Goal: Contribute content: Contribute content

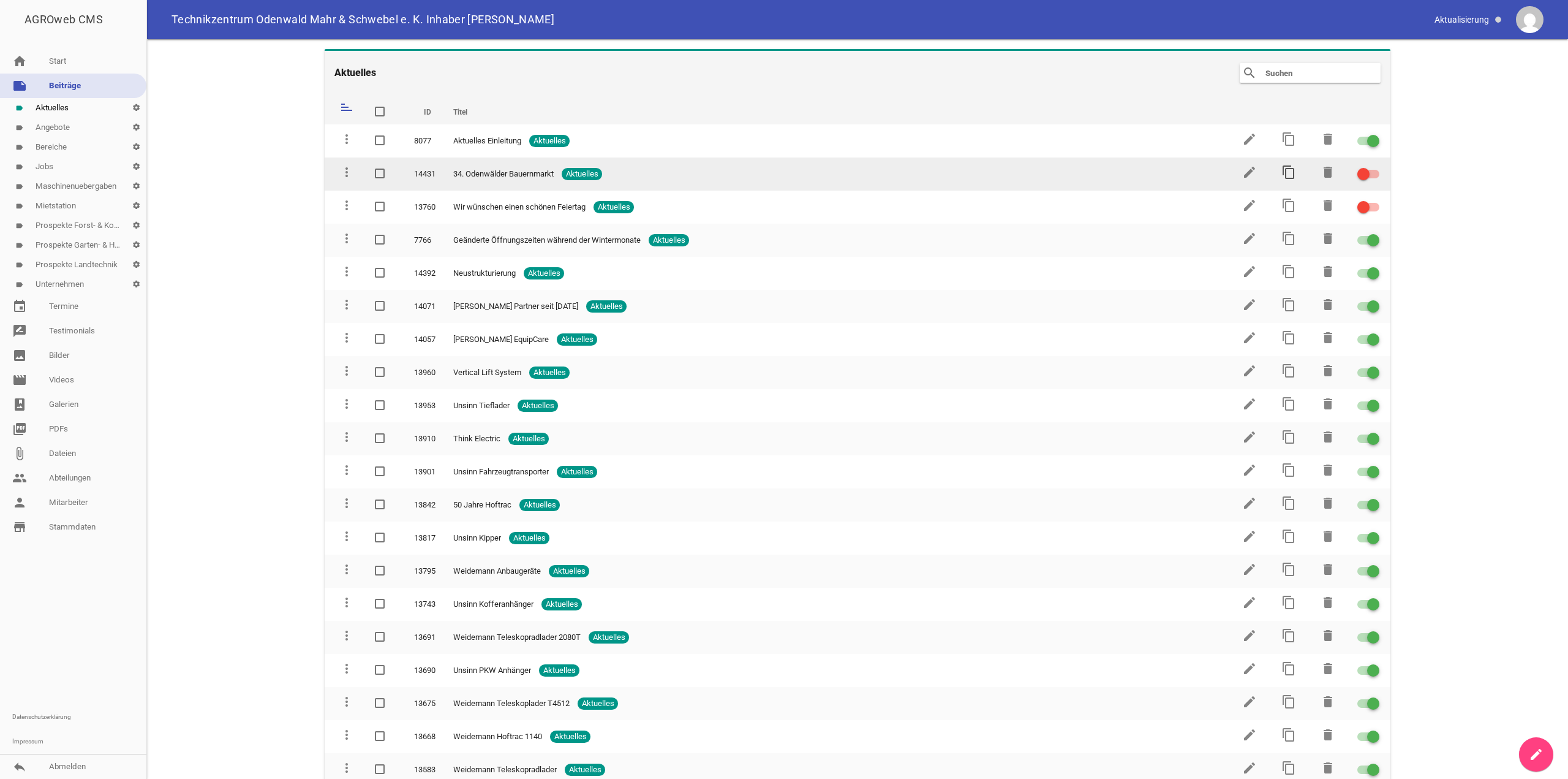
click at [1282, 173] on icon "content_copy" at bounding box center [1289, 172] width 15 height 15
click at [1244, 174] on icon "edit" at bounding box center [1249, 172] width 15 height 15
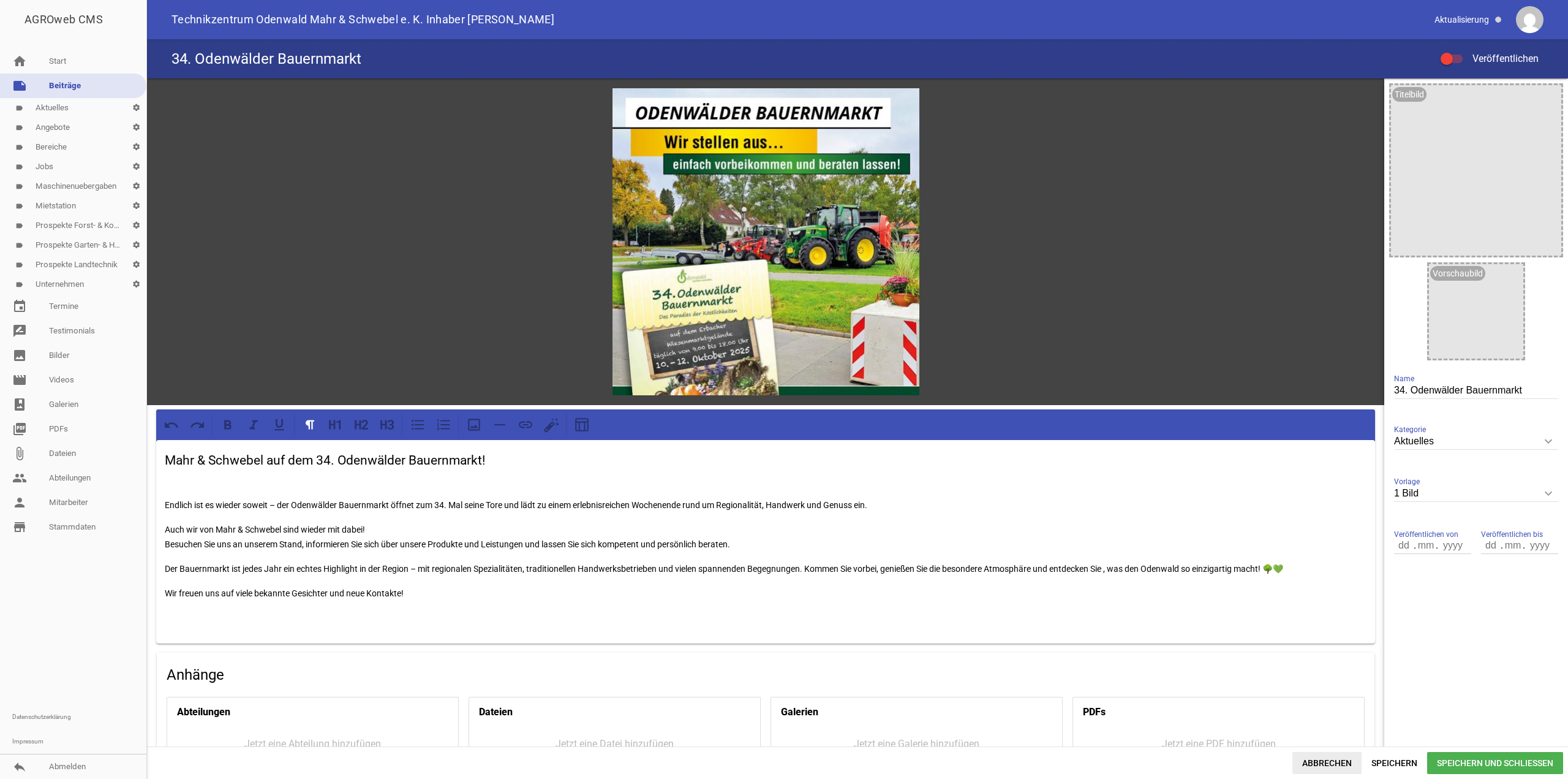
click at [1321, 757] on span "Abbrechen" at bounding box center [1326, 763] width 69 height 22
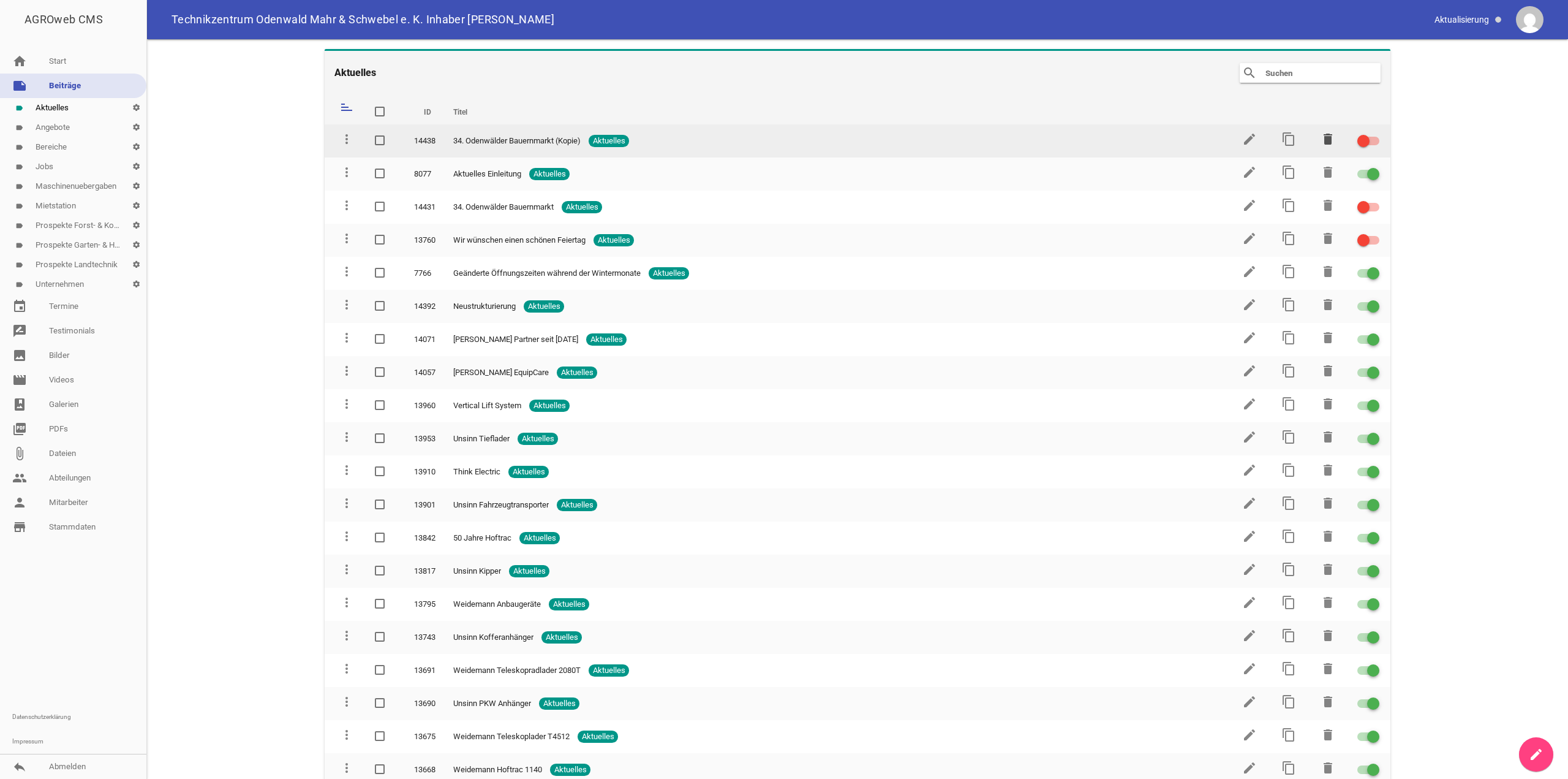
click at [1322, 136] on icon "delete" at bounding box center [1327, 139] width 15 height 15
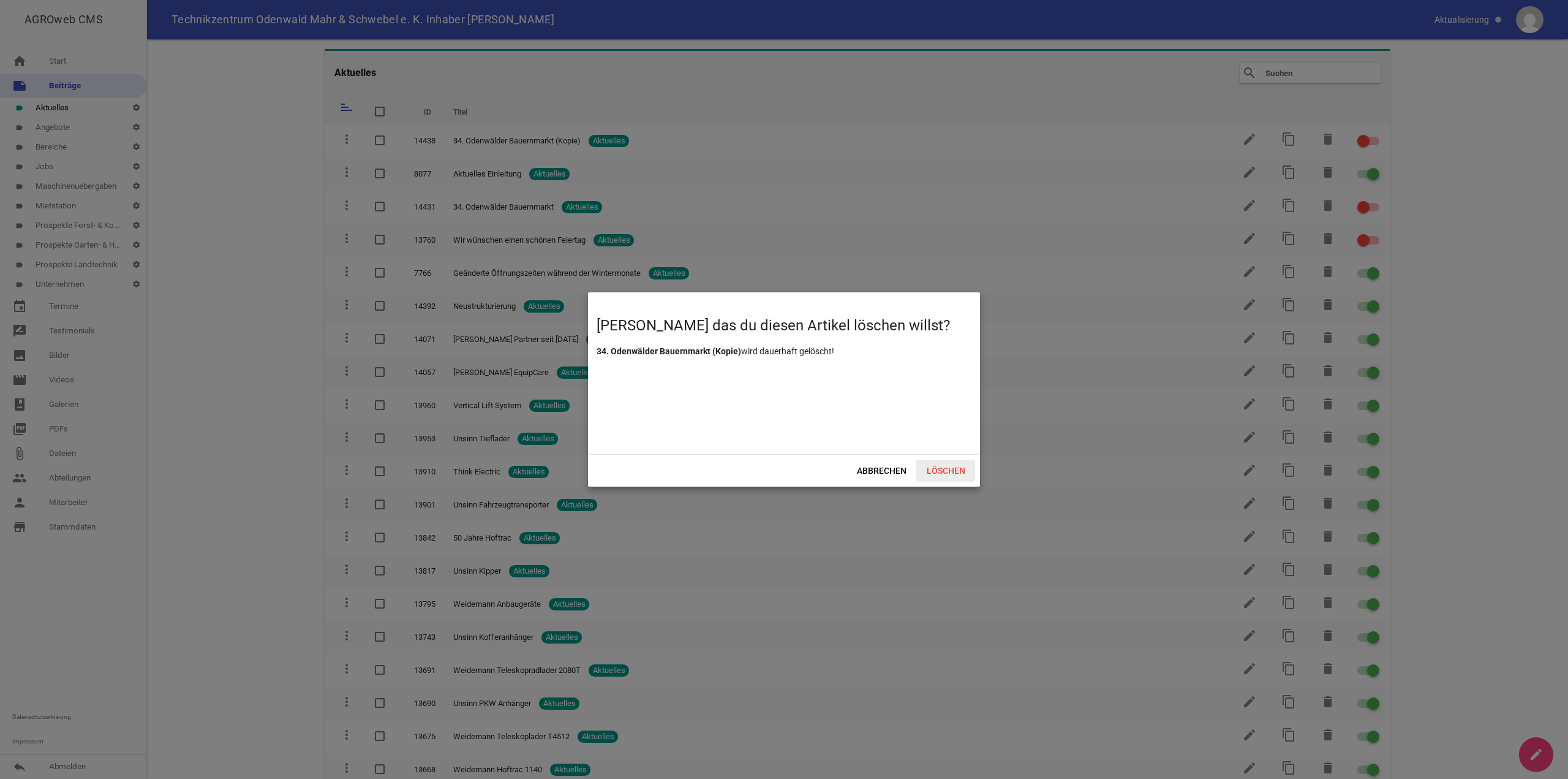
click at [951, 474] on span "Löschen" at bounding box center [946, 471] width 59 height 22
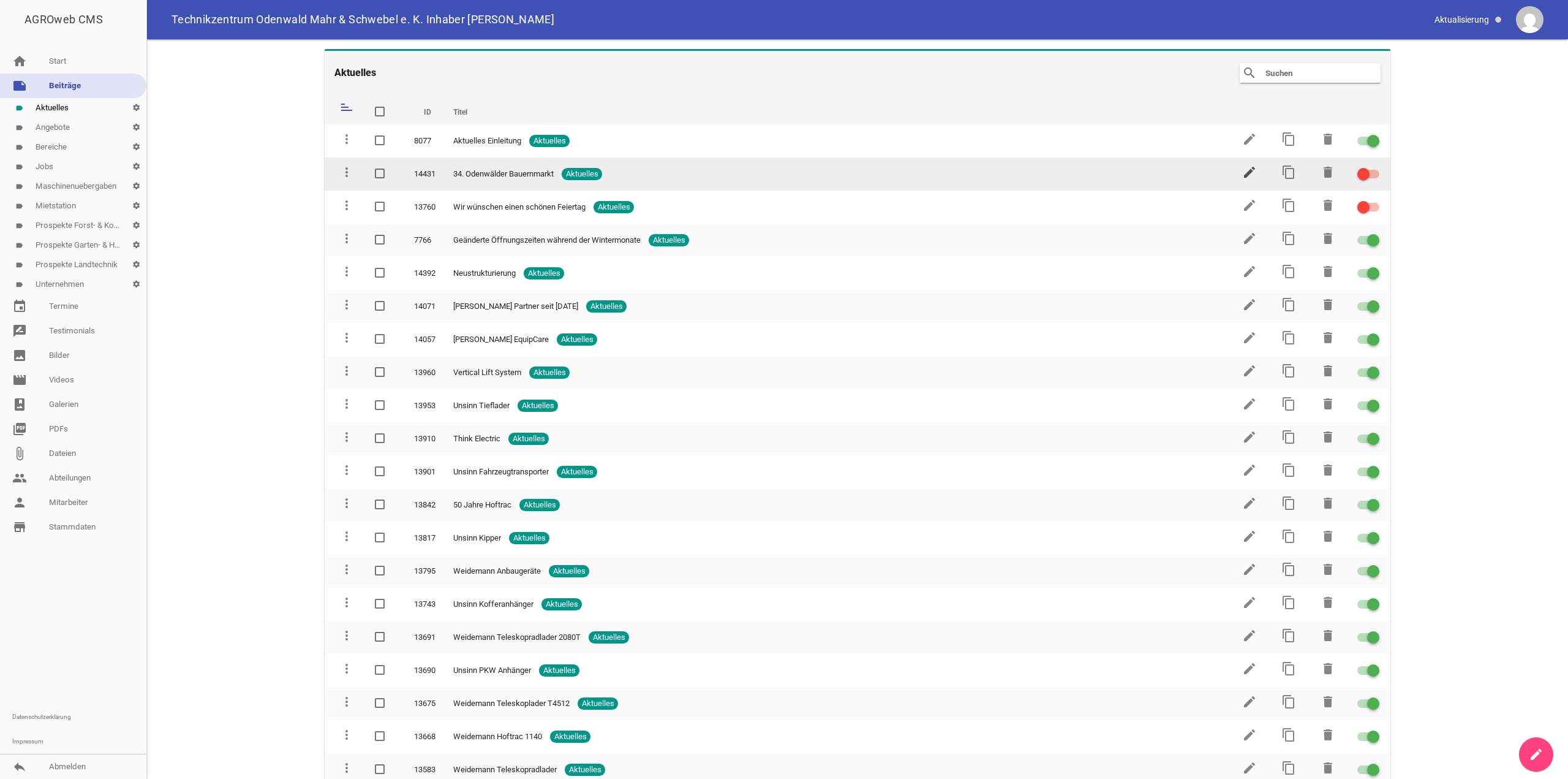
click at [1250, 172] on icon "edit" at bounding box center [1249, 172] width 15 height 15
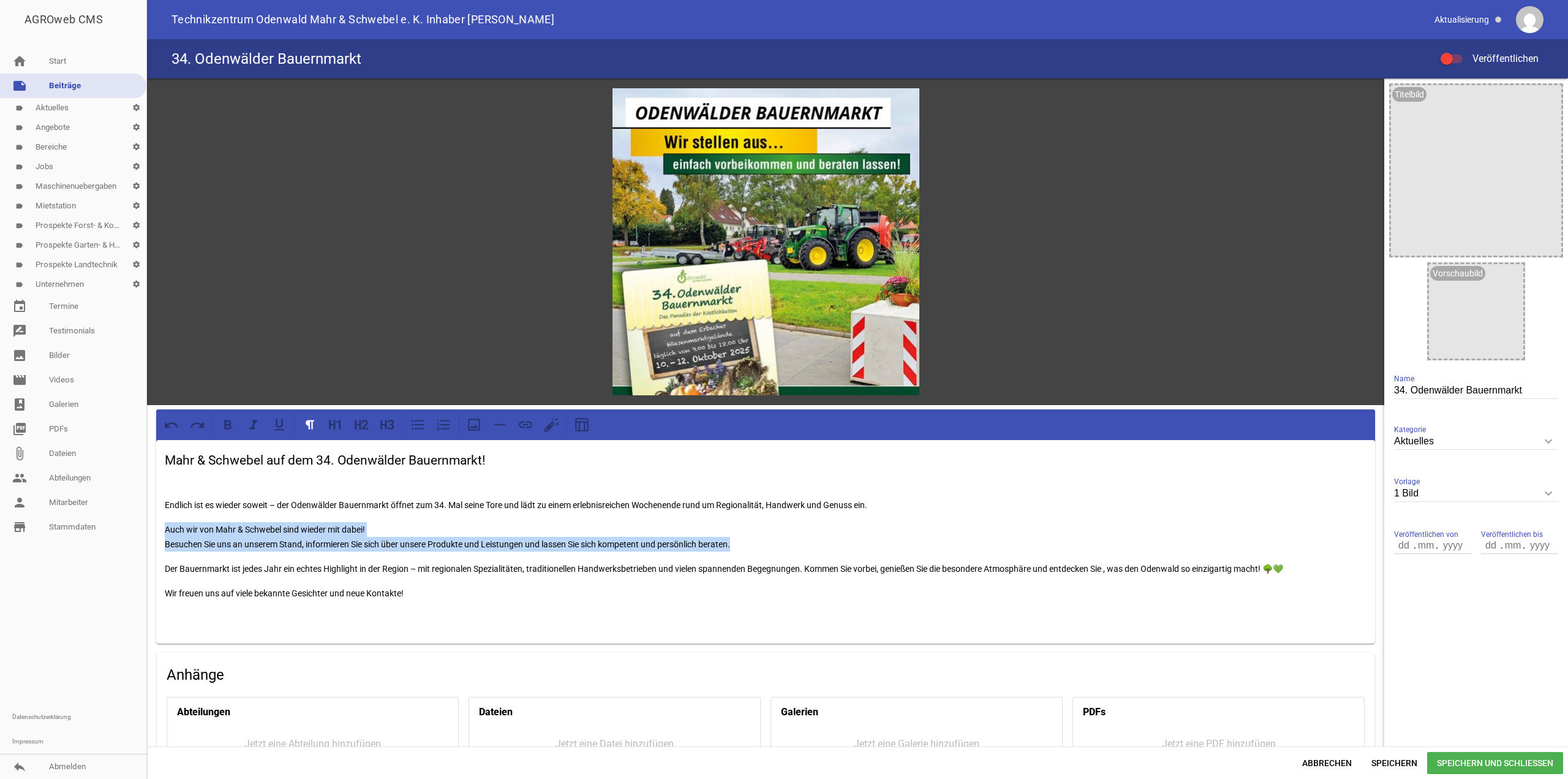
drag, startPoint x: 637, startPoint y: 533, endPoint x: 147, endPoint y: 513, distance: 490.4
click at [147, 513] on div "AGROweb CMS home Start note Beiträge label Aktuelles settings label Angebote se…" at bounding box center [784, 389] width 1568 height 779
paste div
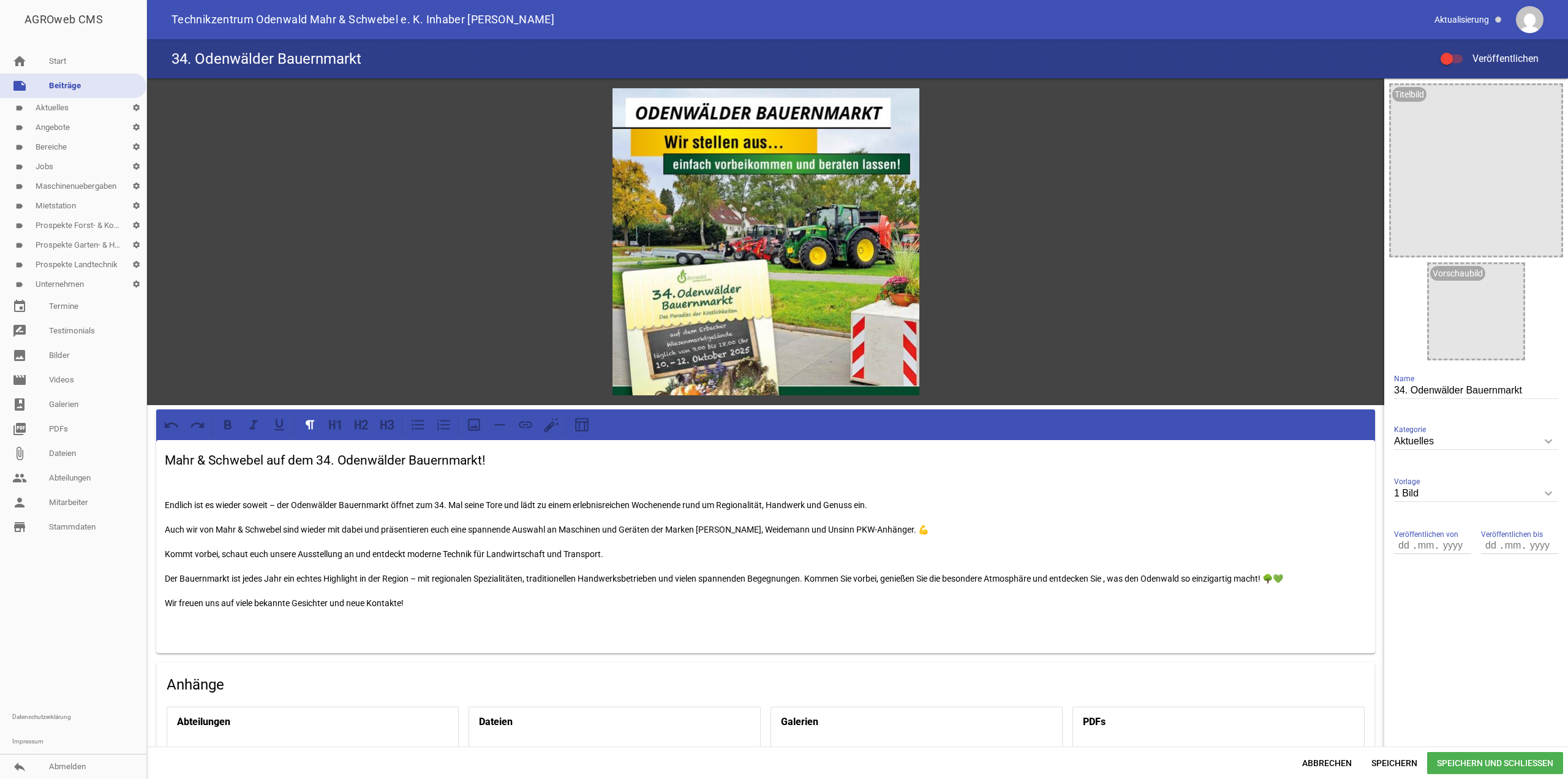
click at [900, 527] on p "Auch wir von Mahr & Schwebel sind wieder mit dabei und präsentieren euch eine s…" at bounding box center [766, 529] width 1202 height 15
drag, startPoint x: 194, startPoint y: 553, endPoint x: 160, endPoint y: 549, distance: 34.2
click at [160, 549] on div "Mahr & Schwebel auf dem 34. Odenwälder Bauernmarkt! Endlich ist es wieder sowei…" at bounding box center [766, 546] width 1219 height 213
click at [898, 141] on div at bounding box center [766, 242] width 307 height 307
drag, startPoint x: 904, startPoint y: 102, endPoint x: 938, endPoint y: 112, distance: 35.4
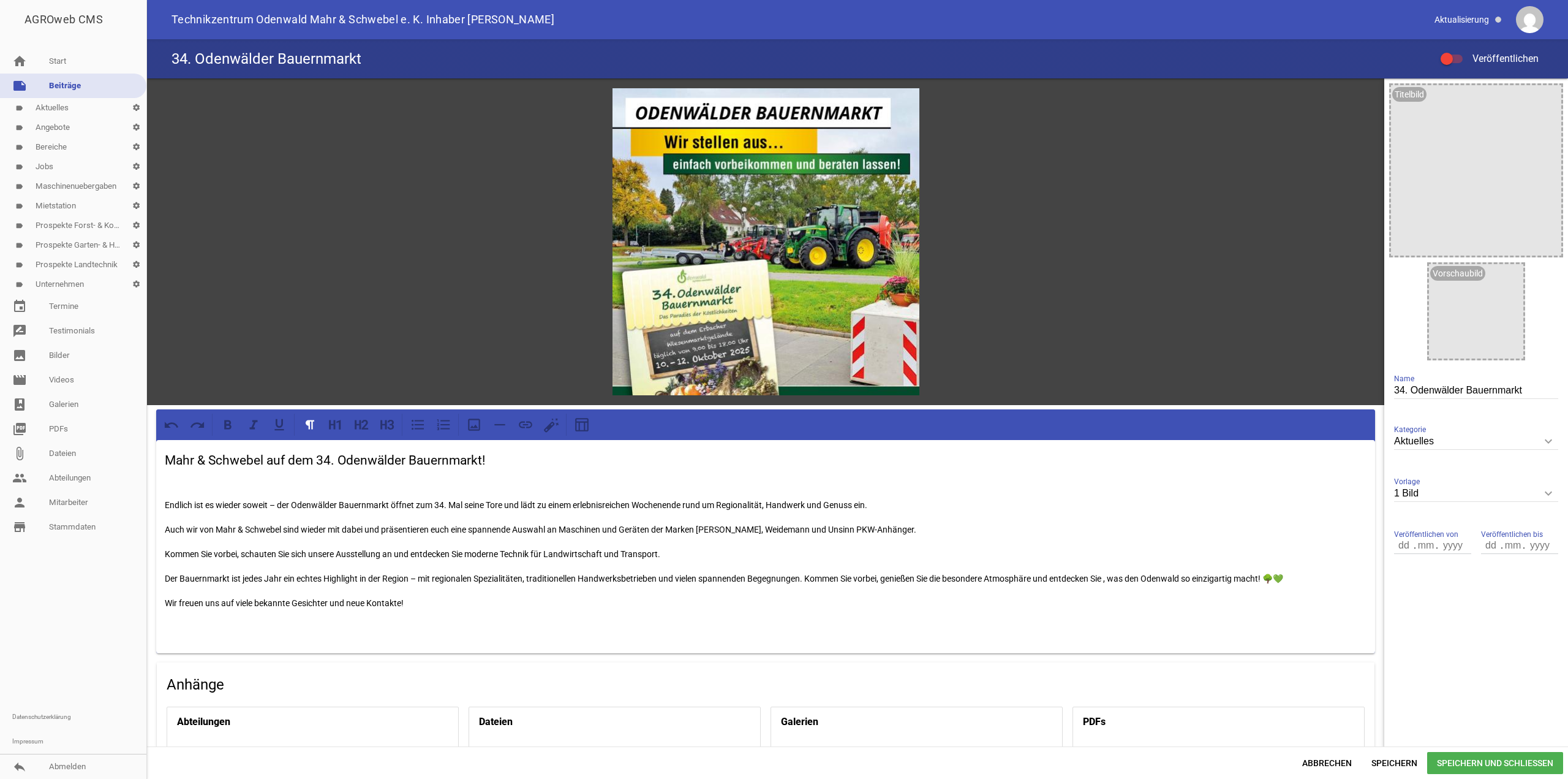
click at [904, 101] on icon "image" at bounding box center [904, 103] width 19 height 19
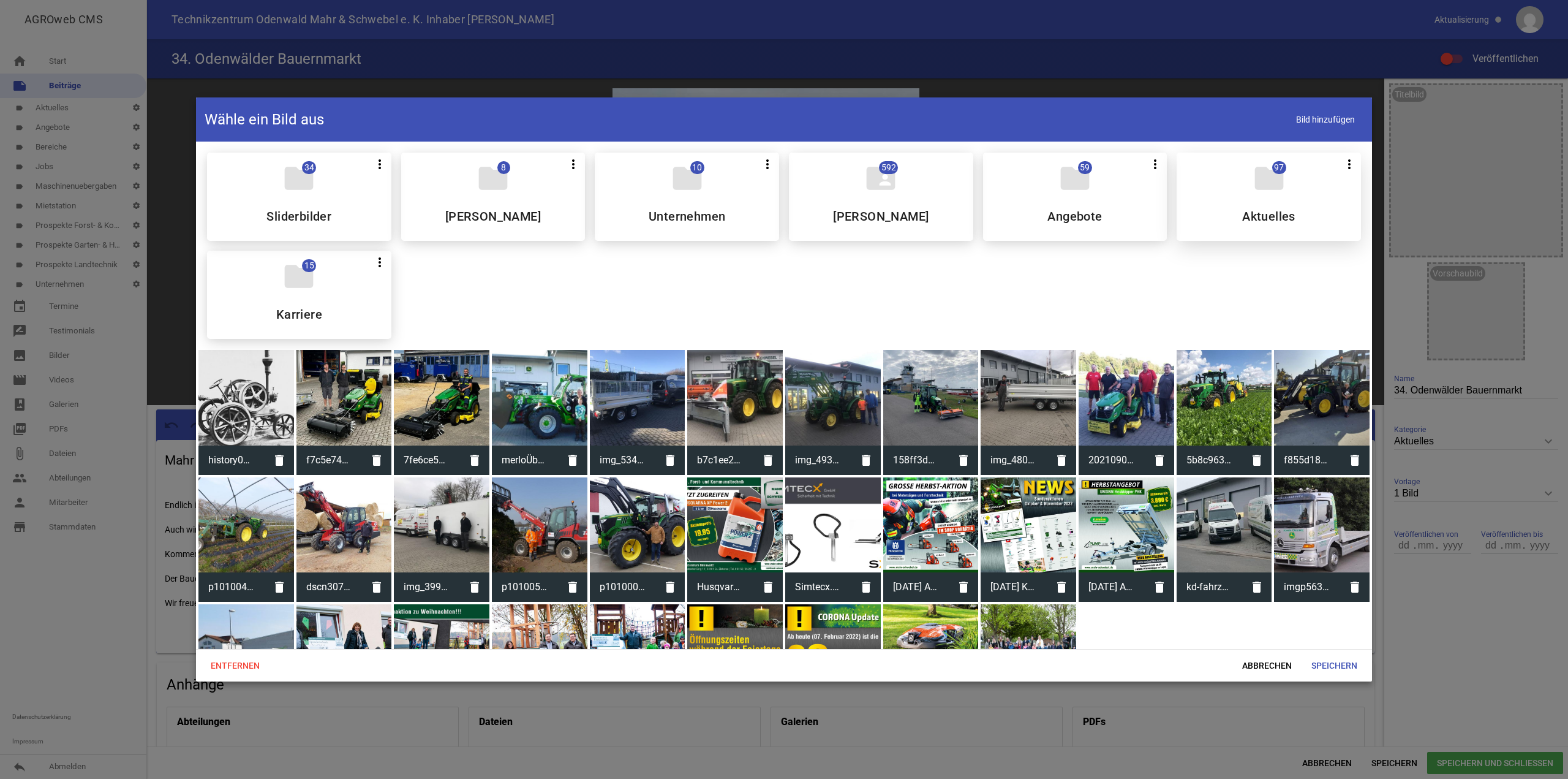
click at [1305, 210] on div "folder 97 more_vert Teilen Bearbeiten Löschen Aktuelles" at bounding box center [1269, 196] width 184 height 88
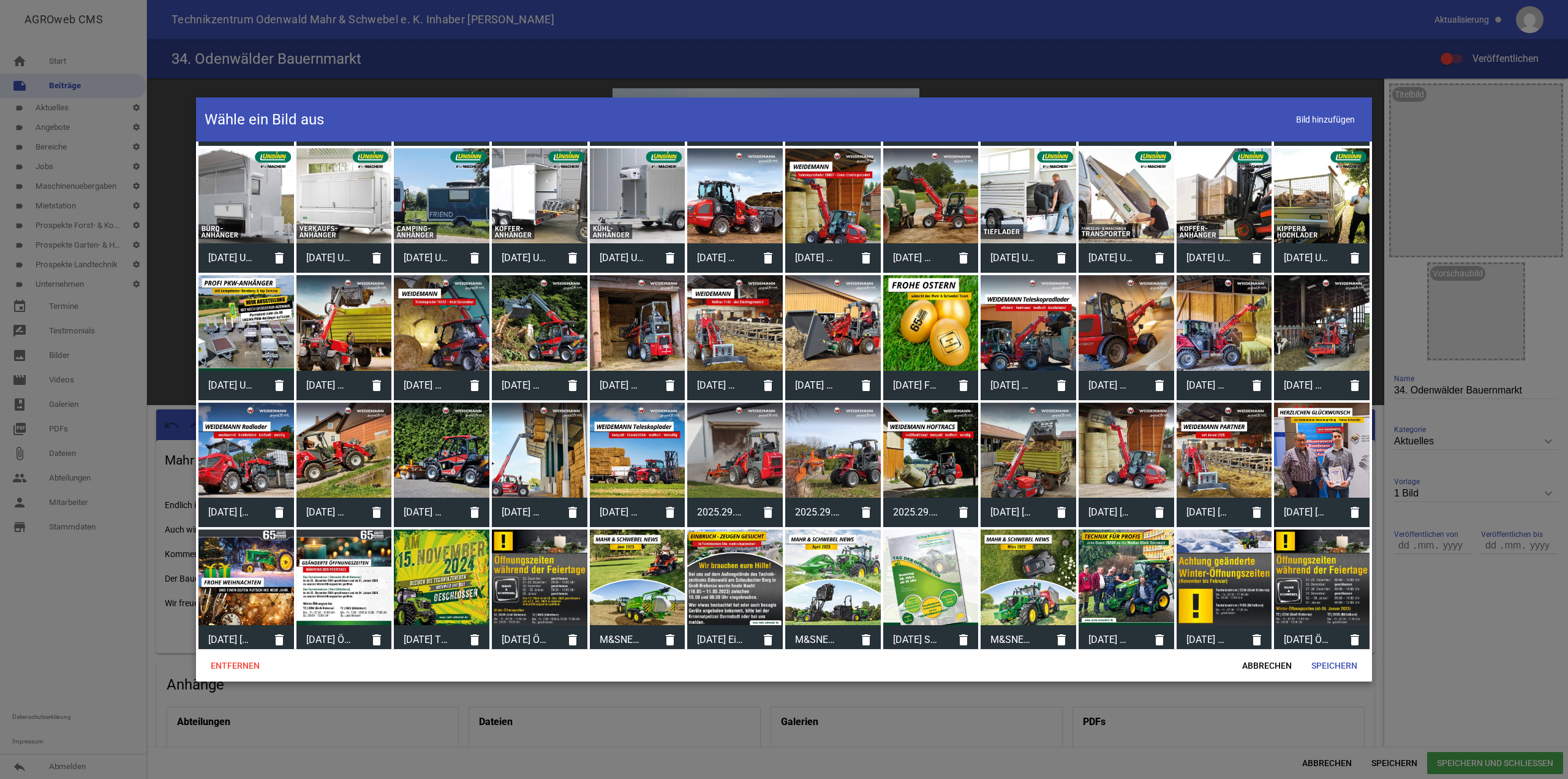
scroll to position [743, 0]
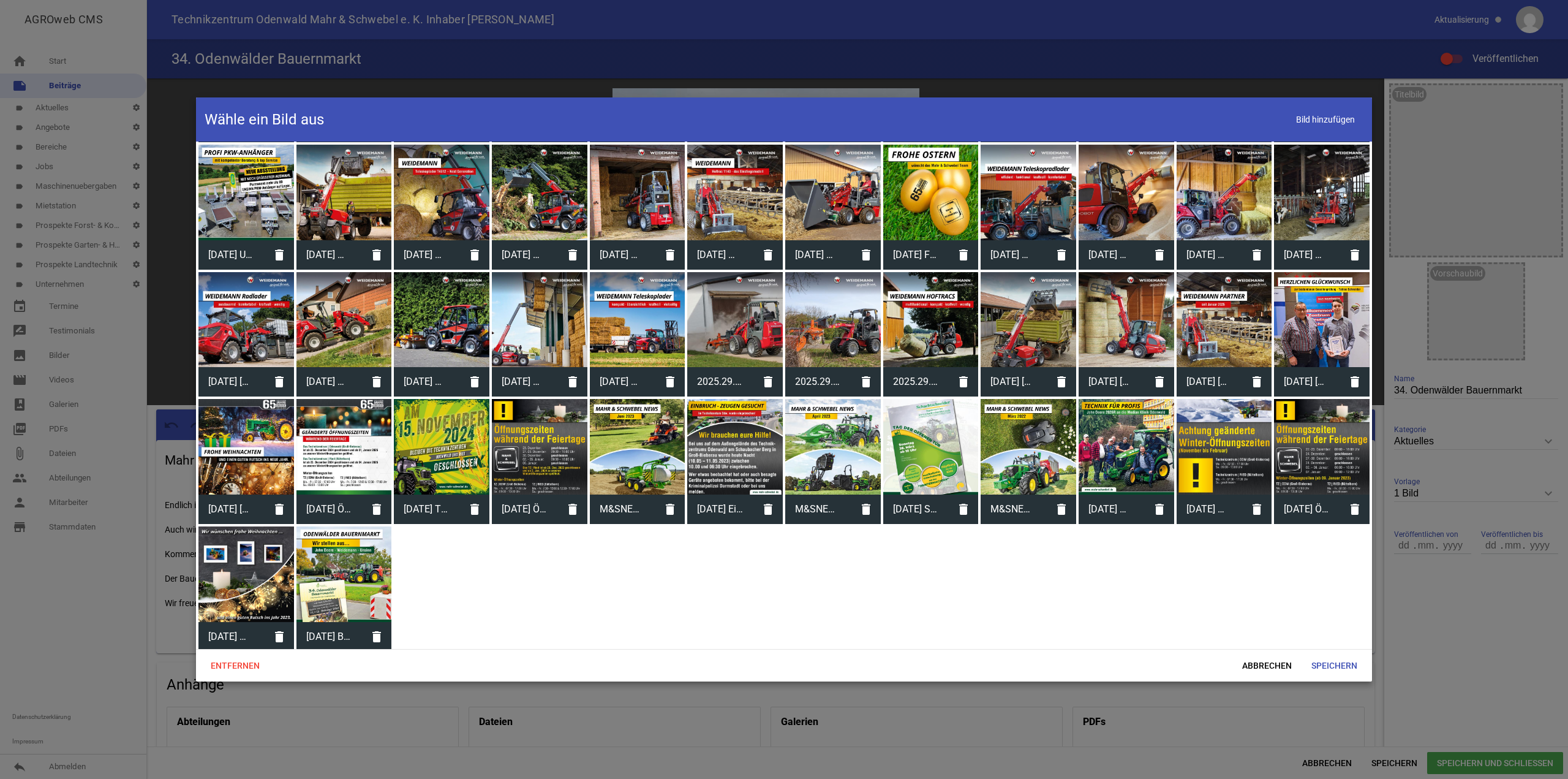
click at [353, 575] on div at bounding box center [344, 573] width 95 height 95
click at [1344, 665] on span "Speichern" at bounding box center [1335, 665] width 66 height 22
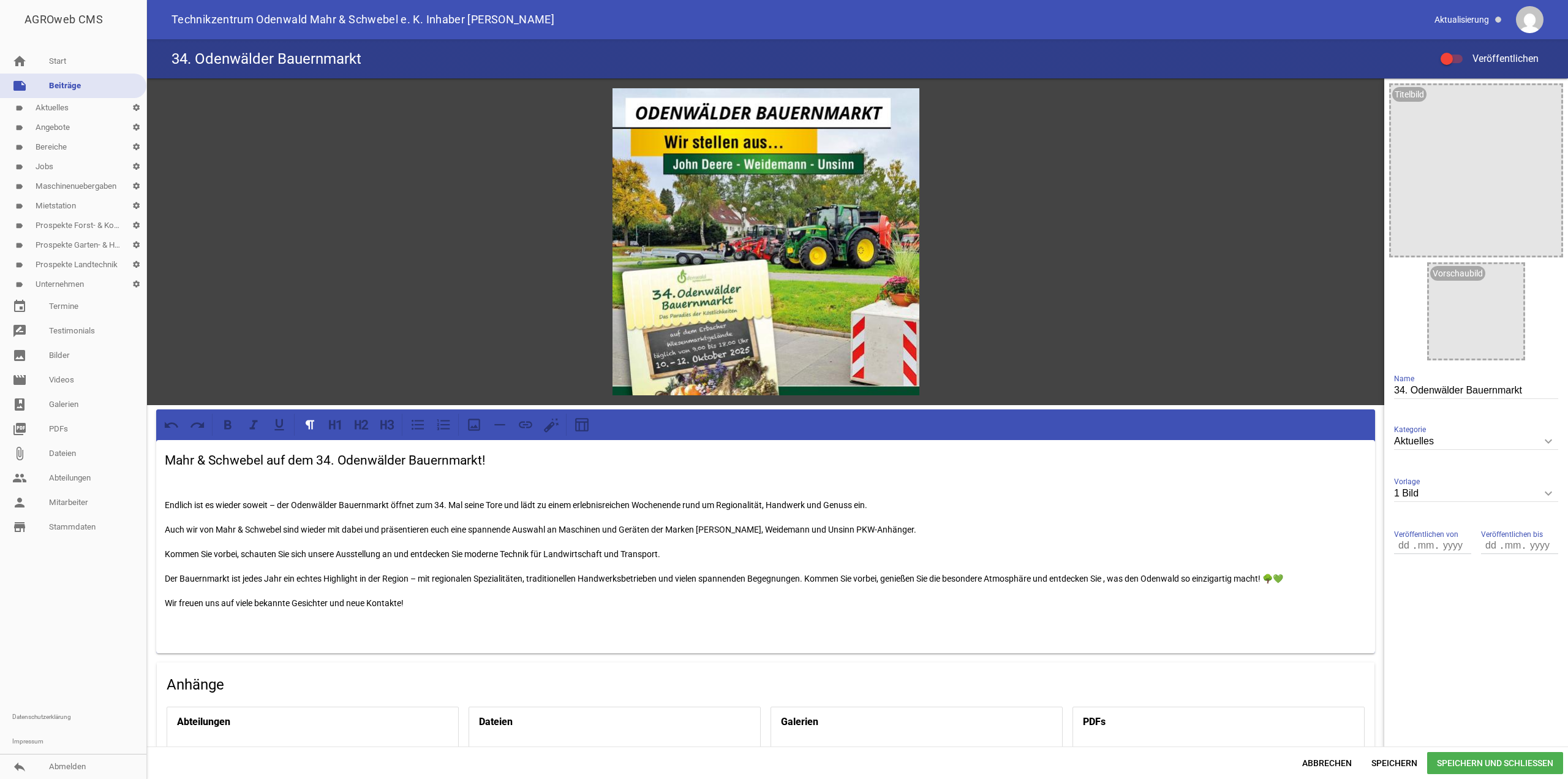
click at [1528, 765] on span "Speichern und Schließen" at bounding box center [1495, 763] width 136 height 22
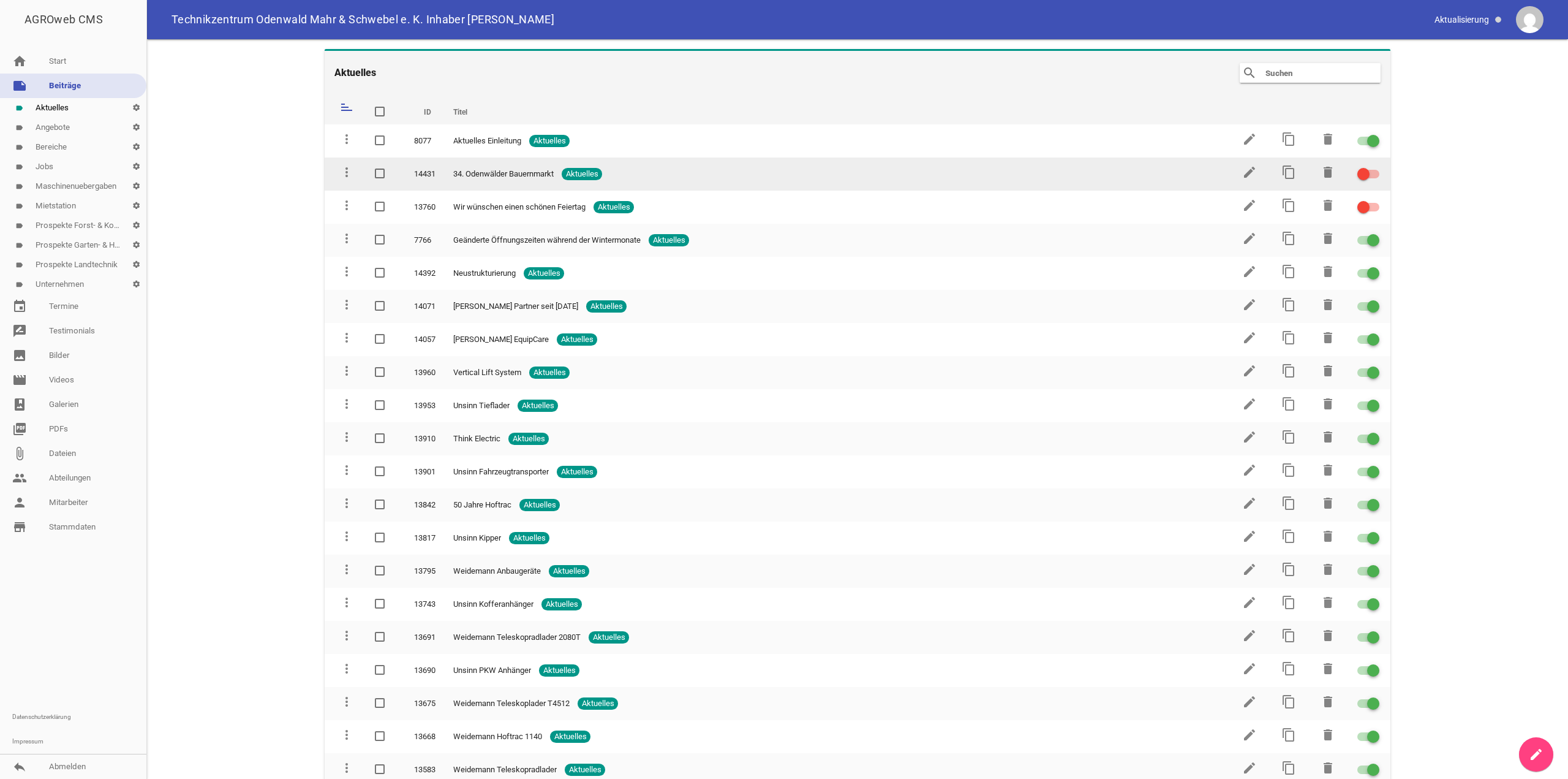
click at [1365, 172] on div at bounding box center [1368, 174] width 22 height 9
click at [1376, 167] on input "checkbox" at bounding box center [1376, 167] width 0 height 0
